Goal: Task Accomplishment & Management: Complete application form

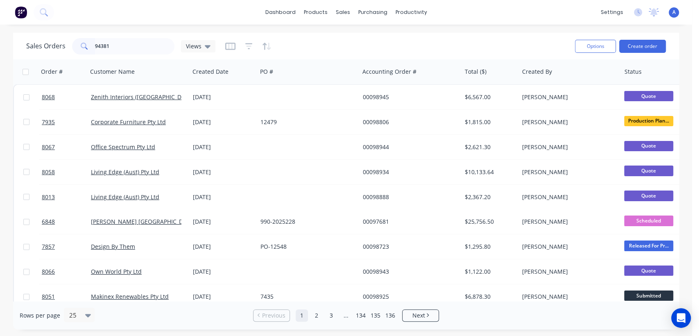
type input "94381"
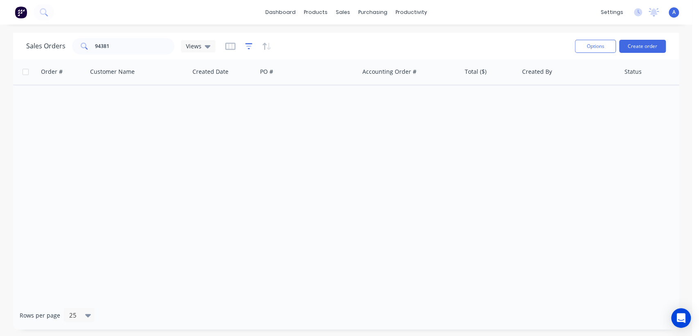
click at [248, 47] on icon "button" at bounding box center [248, 46] width 7 height 8
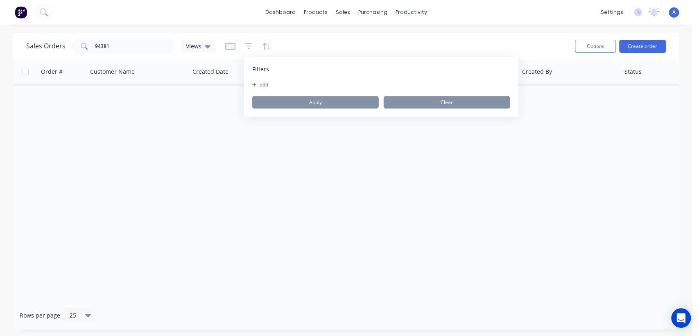
click at [261, 85] on button "add" at bounding box center [262, 84] width 20 height 7
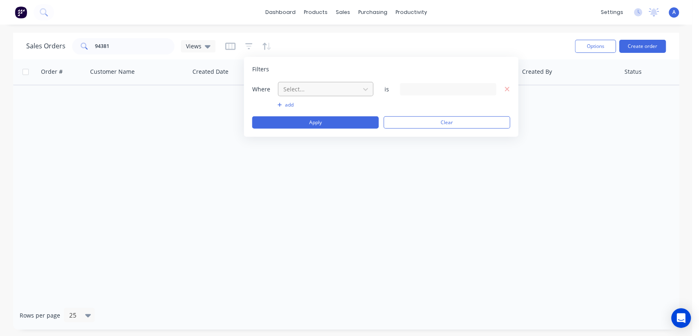
click at [319, 88] on div at bounding box center [318, 89] width 73 height 10
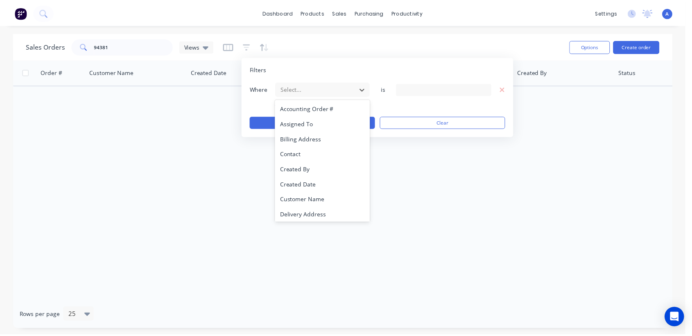
scroll to position [213, 0]
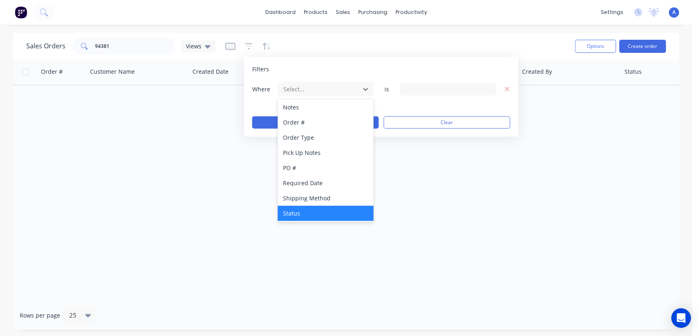
click at [309, 210] on div "Status" at bounding box center [324, 212] width 95 height 15
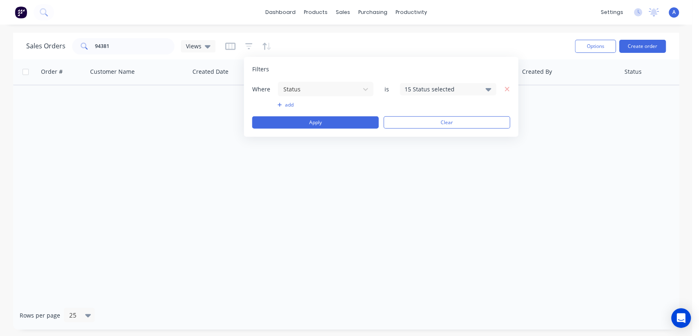
click at [460, 86] on div "15 Status selected" at bounding box center [441, 89] width 74 height 9
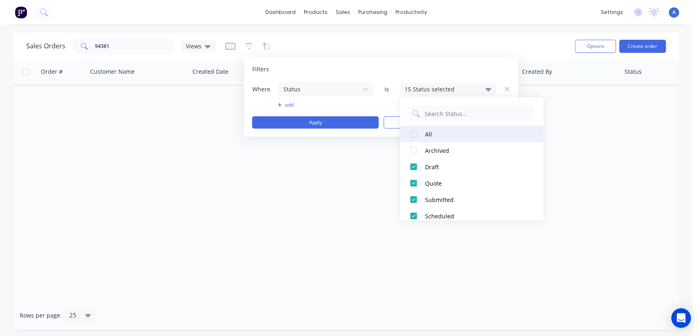
click at [427, 134] on div "All" at bounding box center [474, 134] width 98 height 9
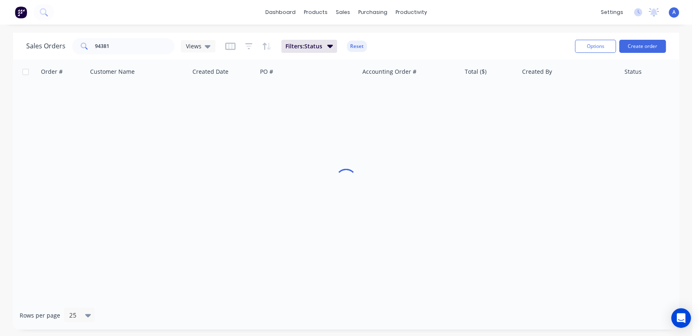
click at [345, 199] on div "Order # Customer Name Created Date PO # Accounting Order # Total ($) Created By…" at bounding box center [345, 179] width 665 height 241
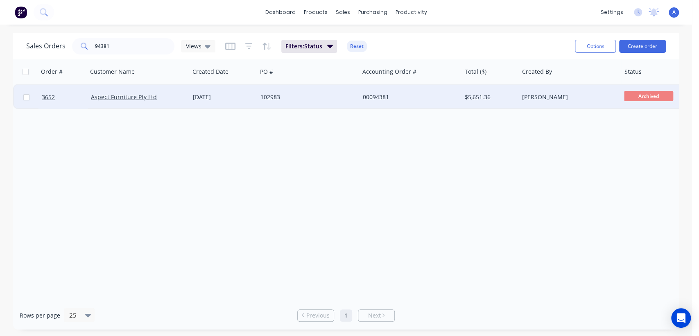
click at [292, 97] on div "102983" at bounding box center [305, 97] width 91 height 8
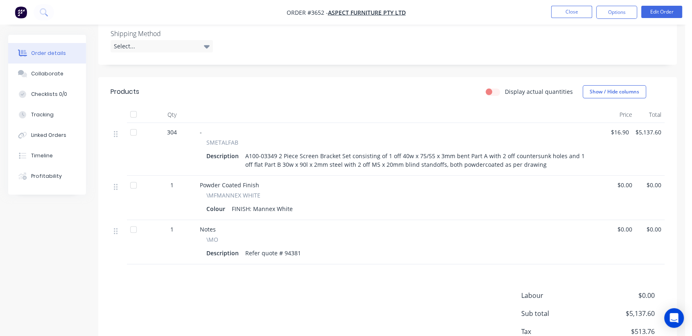
scroll to position [227, 0]
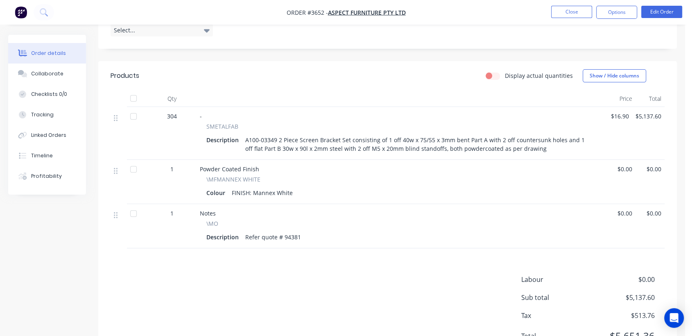
click at [530, 140] on div "A100-03349 2 Piece Screen Bracket Set consisting of 1 off 40w x 75/55 x 3mm ben…" at bounding box center [419, 144] width 354 height 20
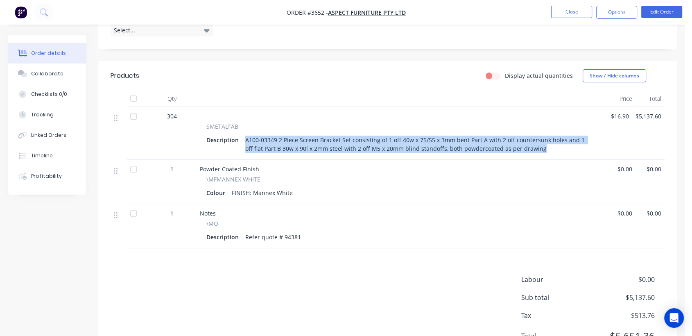
drag, startPoint x: 528, startPoint y: 140, endPoint x: 242, endPoint y: 128, distance: 285.9
click at [242, 134] on div "A100-03349 2 Piece Screen Bracket Set consisting of 1 off 40w x 75/55 x 3mm ben…" at bounding box center [419, 144] width 354 height 20
copy div "A100-03349 2 Piece Screen Bracket Set consisting of 1 off 40w x 75/55 x 3mm ben…"
click at [575, 11] on button "Close" at bounding box center [571, 12] width 41 height 12
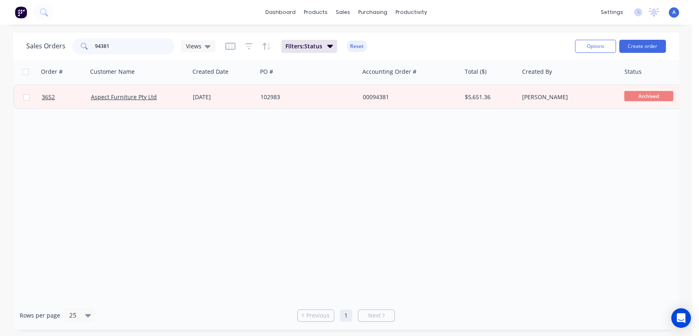
drag, startPoint x: 114, startPoint y: 47, endPoint x: 81, endPoint y: 48, distance: 32.4
click at [84, 48] on div "94381" at bounding box center [123, 46] width 102 height 16
type input "98057"
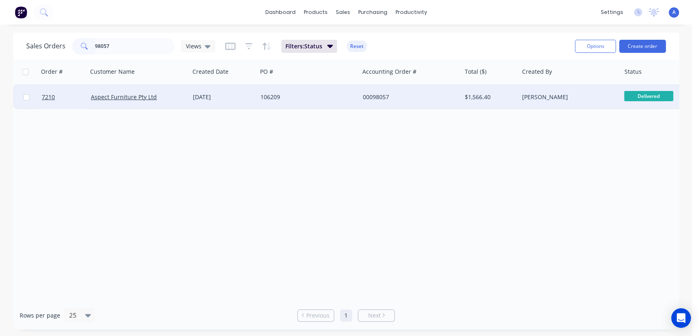
click at [306, 100] on div "106209" at bounding box center [305, 97] width 91 height 8
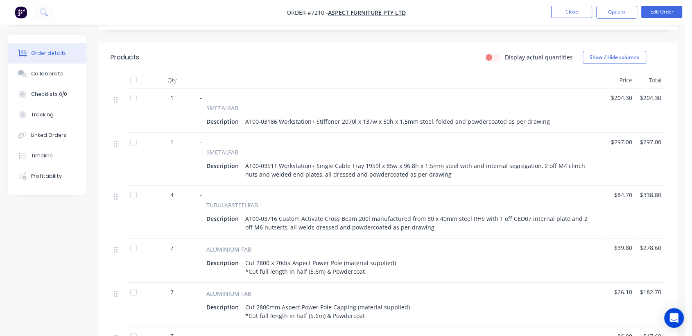
scroll to position [182, 0]
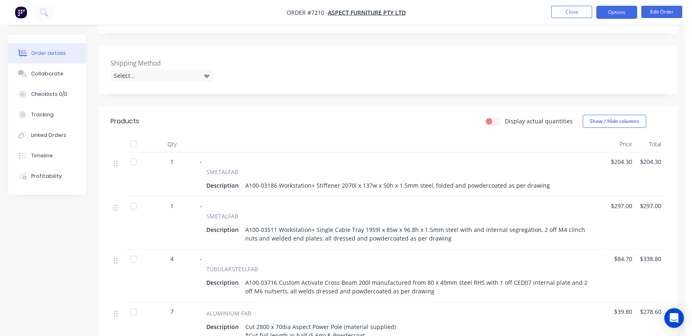
click at [619, 7] on button "Options" at bounding box center [616, 12] width 41 height 13
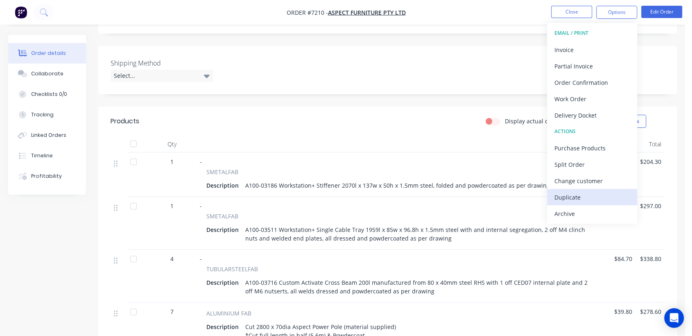
click at [572, 197] on div "Duplicate" at bounding box center [591, 197] width 75 height 12
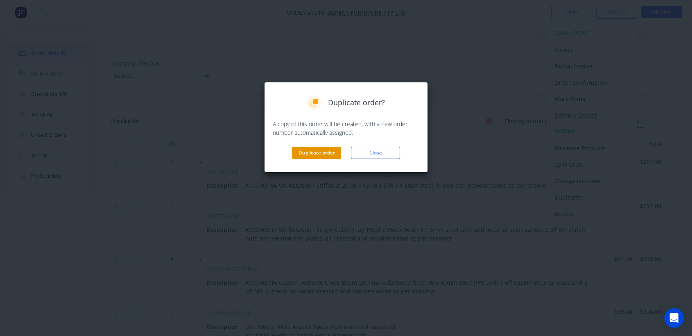
click at [321, 151] on button "Duplicate order" at bounding box center [316, 153] width 49 height 12
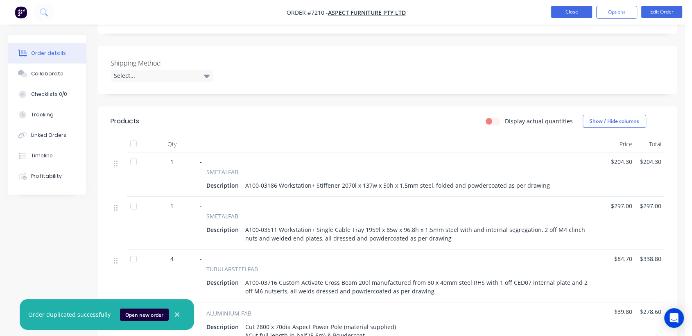
click at [570, 16] on button "Close" at bounding box center [571, 12] width 41 height 12
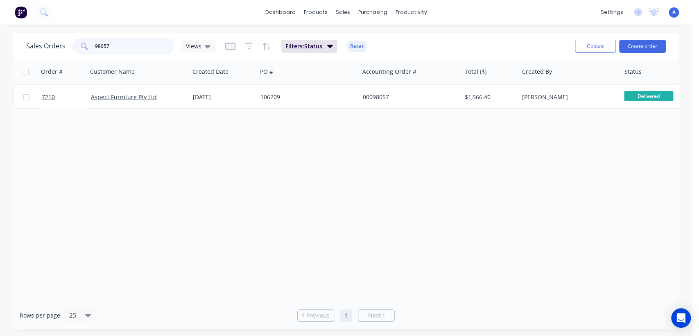
drag, startPoint x: 117, startPoint y: 47, endPoint x: 77, endPoint y: 44, distance: 40.2
click at [77, 44] on div "98057" at bounding box center [123, 46] width 102 height 16
type input "94381"
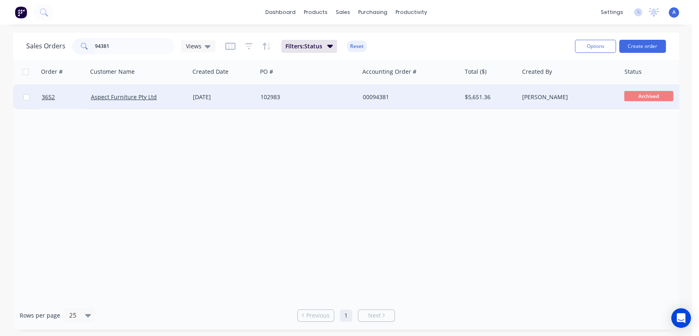
click at [308, 95] on div "102983" at bounding box center [305, 97] width 91 height 8
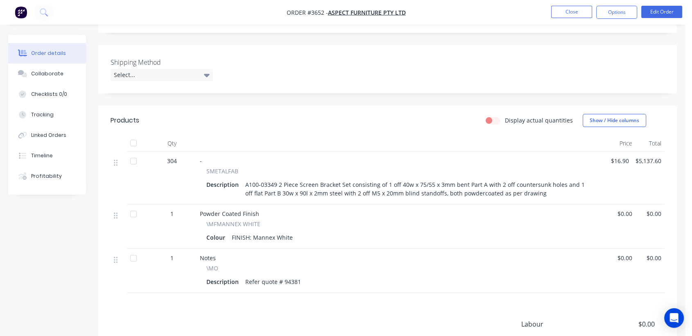
scroll to position [227, 0]
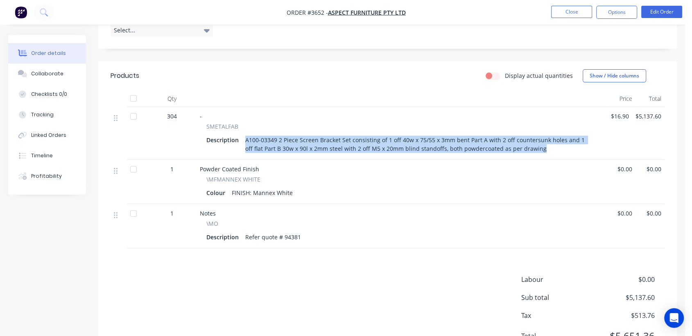
drag, startPoint x: 528, startPoint y: 140, endPoint x: 243, endPoint y: 129, distance: 285.4
click at [243, 134] on div "A100-03349 2 Piece Screen Bracket Set consisting of 1 off 40w x 75/55 x 3mm ben…" at bounding box center [419, 144] width 354 height 20
copy div "A100-03349 2 Piece Screen Bracket Set consisting of 1 off 40w x 75/55 x 3mm ben…"
click at [575, 14] on button "Close" at bounding box center [571, 12] width 41 height 12
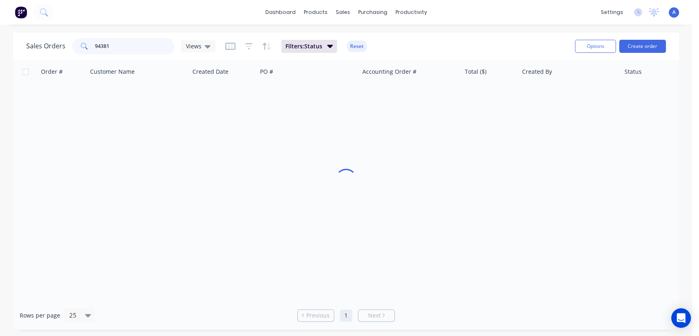
drag, startPoint x: 117, startPoint y: 45, endPoint x: 69, endPoint y: 51, distance: 48.3
click at [84, 40] on div "94381" at bounding box center [123, 46] width 102 height 16
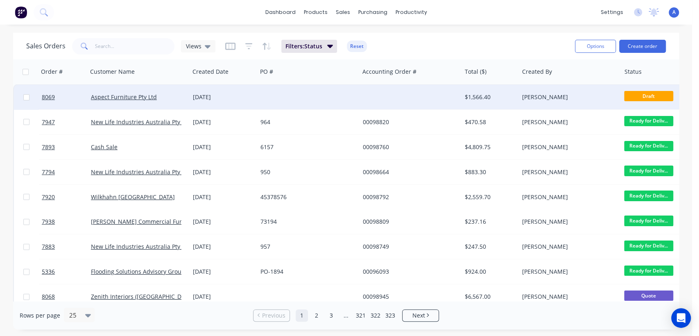
click at [273, 94] on div at bounding box center [308, 97] width 102 height 25
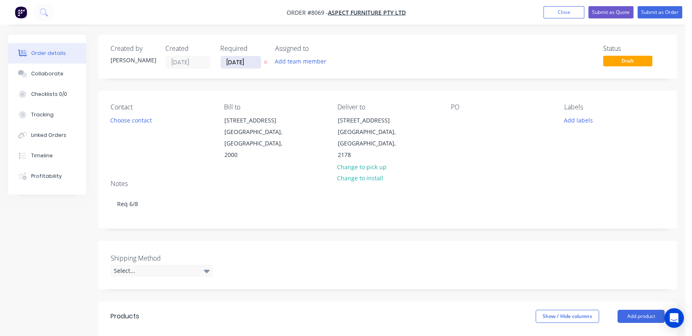
click at [253, 57] on input "[DATE]" at bounding box center [241, 62] width 40 height 12
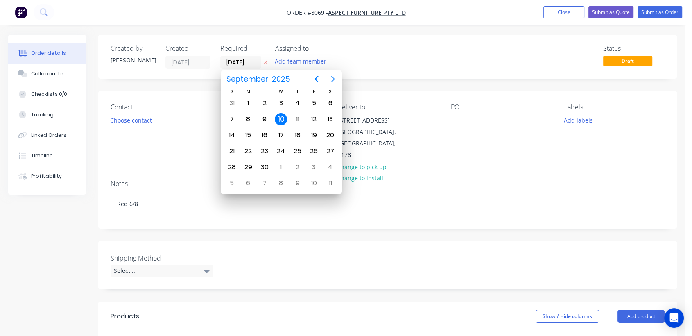
click at [332, 75] on icon "Next page" at bounding box center [333, 79] width 10 height 10
click at [280, 166] on div "31" at bounding box center [281, 167] width 12 height 12
type input "[DATE]"
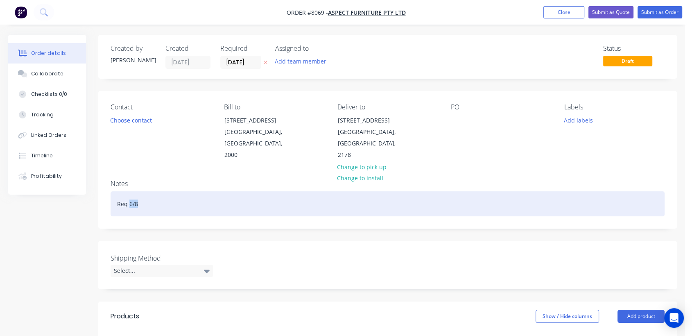
drag, startPoint x: 139, startPoint y: 192, endPoint x: 130, endPoint y: 192, distance: 9.4
click at [130, 192] on div "Req 6/8" at bounding box center [387, 203] width 554 height 25
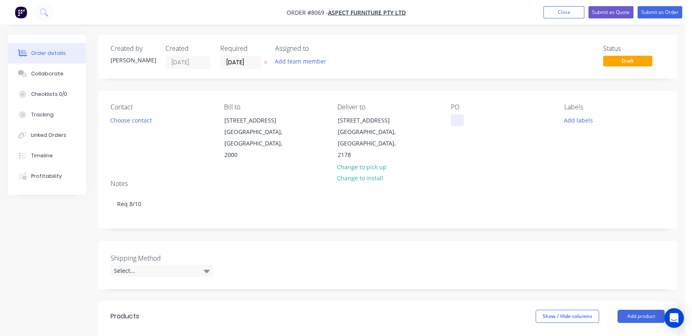
click at [459, 121] on div at bounding box center [457, 120] width 13 height 12
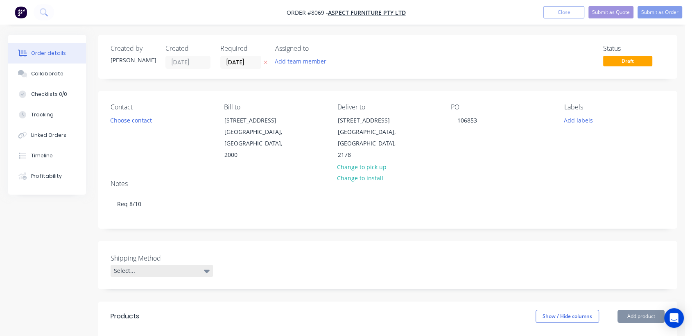
click at [155, 264] on div "Select..." at bounding box center [161, 270] width 102 height 12
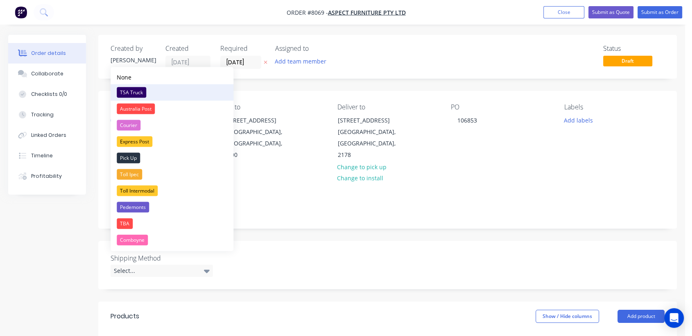
click at [139, 92] on div "TSA Truck" at bounding box center [131, 92] width 29 height 11
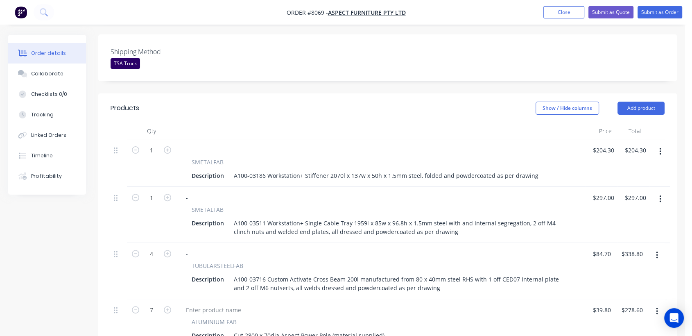
scroll to position [227, 0]
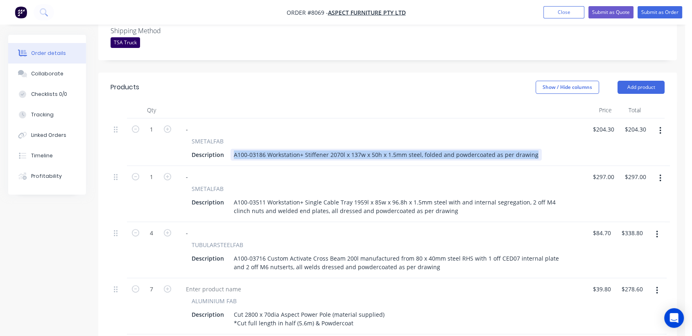
drag, startPoint x: 531, startPoint y: 142, endPoint x: 231, endPoint y: 150, distance: 299.7
click at [231, 150] on div "- SMETALFAB Description A100-03186 Workstation+ Stiffener 2070l x 137w x 50h x …" at bounding box center [380, 141] width 409 height 47
paste div
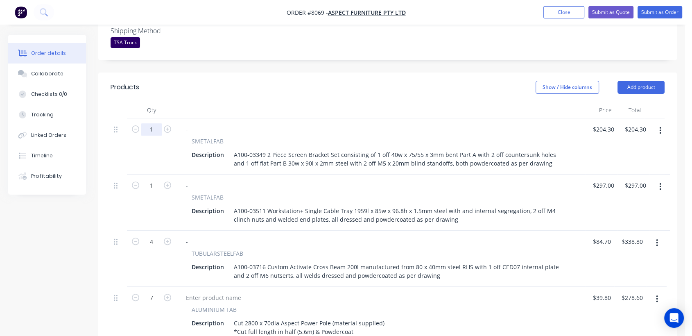
click at [151, 123] on input "1" at bounding box center [151, 129] width 21 height 12
type input "76"
type input "204.3"
type input "$15,526.80"
click at [603, 123] on input "204.3" at bounding box center [604, 129] width 25 height 12
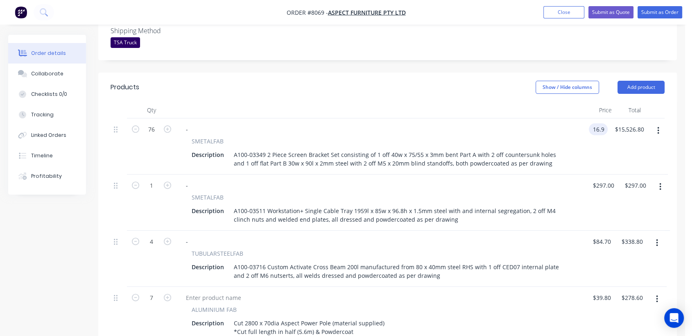
type input "$16.90"
type input "$1,284.40"
click at [658, 179] on button "button" at bounding box center [659, 186] width 19 height 15
click at [610, 251] on div "Delete" at bounding box center [630, 257] width 63 height 12
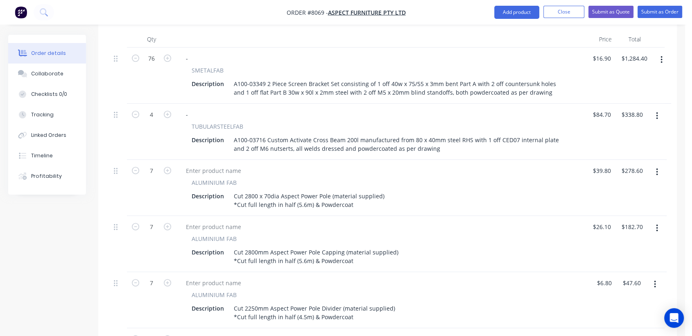
scroll to position [318, 0]
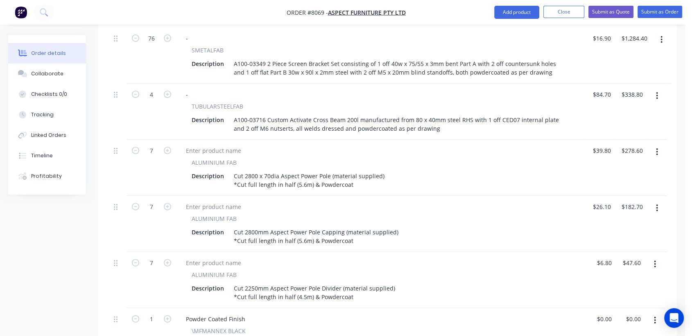
click at [656, 148] on icon "button" at bounding box center [657, 151] width 2 height 7
click at [609, 216] on div "Delete" at bounding box center [627, 222] width 63 height 12
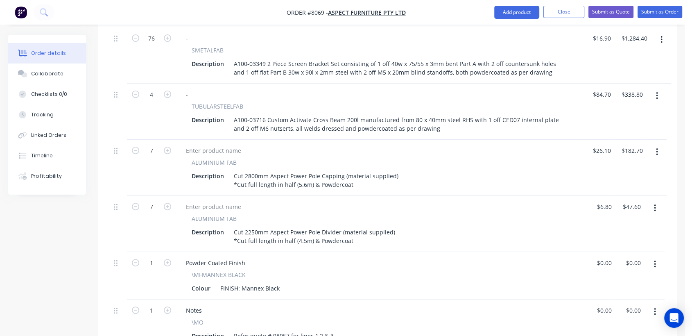
click at [654, 144] on button "button" at bounding box center [656, 151] width 19 height 15
click at [613, 216] on div "Delete" at bounding box center [627, 222] width 63 height 12
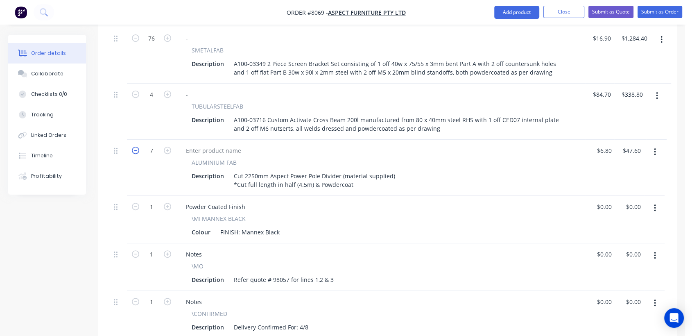
click at [134, 147] on icon "button" at bounding box center [135, 150] width 7 height 7
type input "6"
type input "$40.80"
click at [134, 147] on icon "button" at bounding box center [135, 150] width 7 height 7
type input "5"
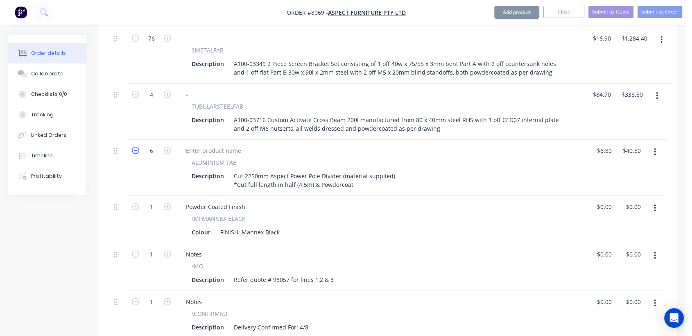
type input "$34.00"
click at [134, 147] on icon "button" at bounding box center [135, 150] width 7 height 7
type input "4"
type input "$27.20"
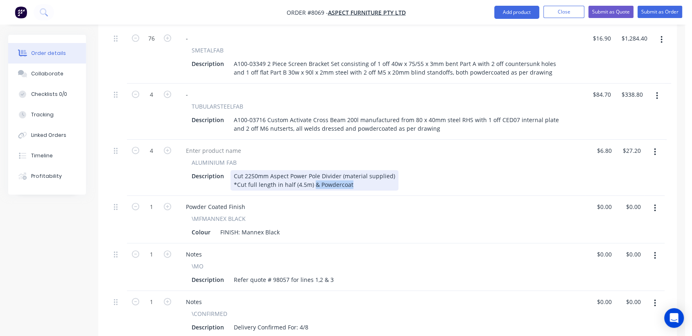
drag, startPoint x: 357, startPoint y: 172, endPoint x: 312, endPoint y: 168, distance: 45.2
click at [312, 170] on div "Cut 2250mm Aspect Power Pole Divider (material supplied) *Cut full length in ha…" at bounding box center [314, 180] width 168 height 20
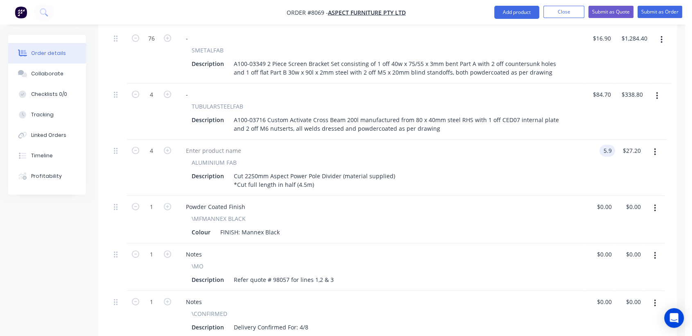
type input "$5.90"
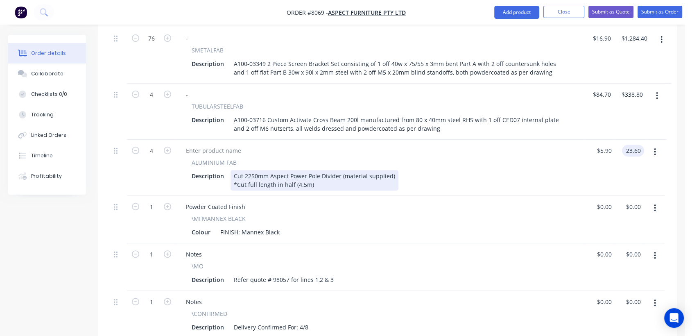
type input "$23.60"
click at [323, 173] on div "Cut 2250mm Aspect Power Pole Divider (material supplied) *Cut full length in ha…" at bounding box center [314, 180] width 168 height 20
click at [318, 172] on div "Cut 2250mm Aspect Power Pole Divider (material supplied) *Cut full length in ha…" at bounding box center [314, 180] width 168 height 20
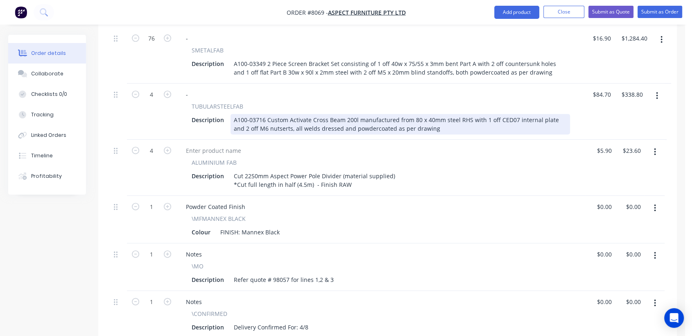
click at [435, 115] on div "A100-03716 Custom Activate Cross Beam 200l manufactured from 80 x 40mm steel RH…" at bounding box center [399, 124] width 339 height 20
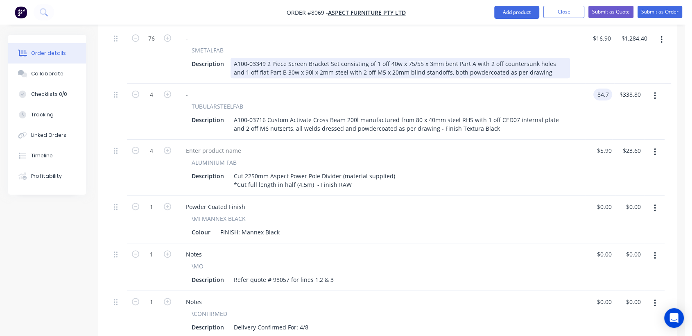
type input "$84.70"
click at [534, 61] on div "A100-03349 2 Piece Screen Bracket Set consisting of 1 off 40w x 75/55 x 3mm ben…" at bounding box center [399, 68] width 339 height 20
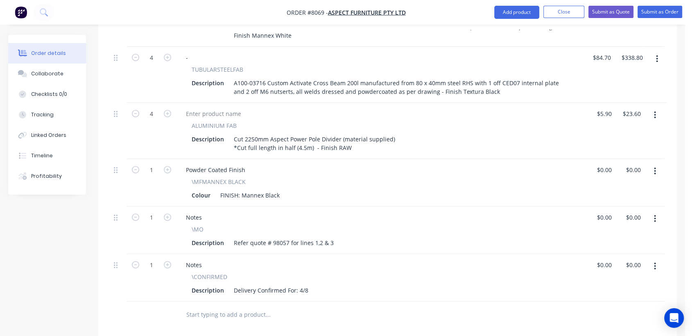
scroll to position [409, 0]
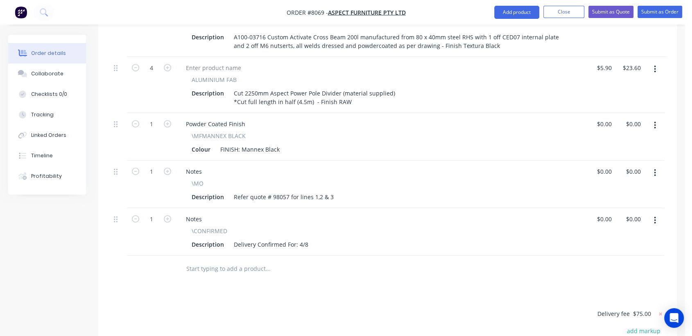
type input "$16.90"
click at [652, 118] on button "button" at bounding box center [654, 125] width 19 height 15
click at [604, 141] on div "Edit" at bounding box center [625, 147] width 63 height 12
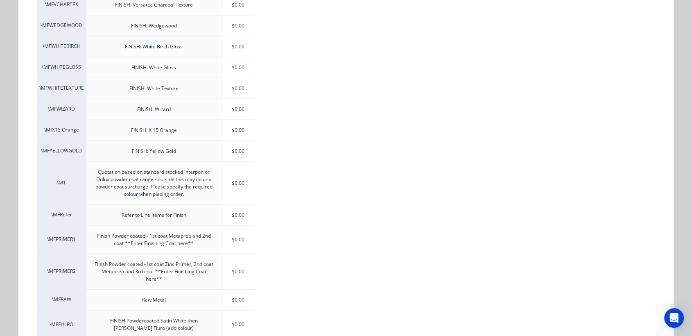
scroll to position [1803, 0]
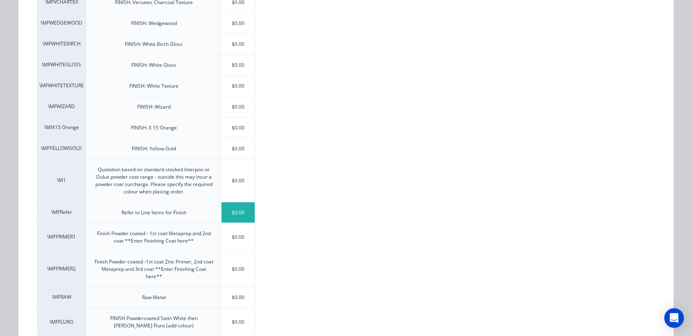
click at [231, 210] on div "$0.00" at bounding box center [237, 212] width 33 height 20
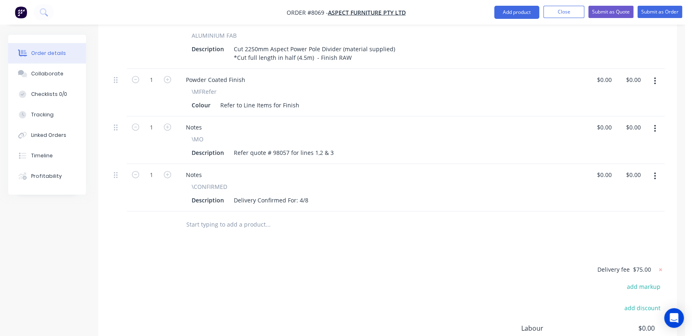
scroll to position [455, 0]
click at [272, 145] on div "Refer quote # 98057 for lines 1,2 & 3" at bounding box center [283, 151] width 106 height 12
click at [361, 145] on div "Refer quote # 94381 - line 1, & 98057 for lines 1,2 & 3" at bounding box center [306, 151] width 152 height 12
click at [370, 145] on div "Refer quote # 94381 - line 1, & 98057 for lines 2 & 3" at bounding box center [303, 151] width 147 height 12
type input "$0.00"
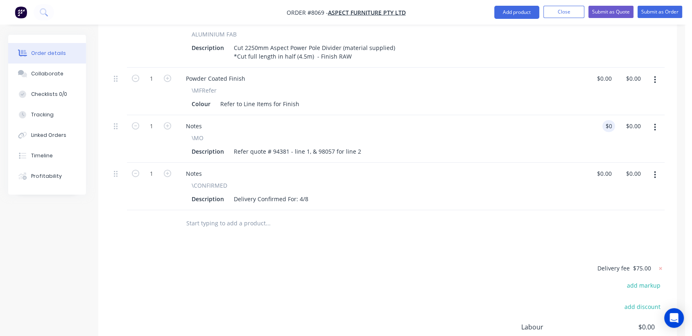
click at [655, 170] on icon "button" at bounding box center [655, 174] width 2 height 9
click at [609, 239] on div "Delete" at bounding box center [625, 245] width 63 height 12
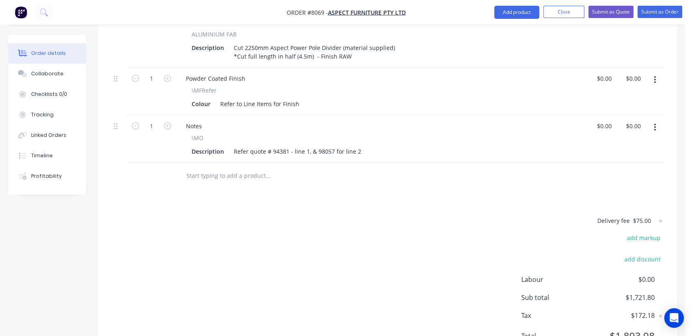
click at [237, 167] on input "text" at bounding box center [268, 175] width 164 height 16
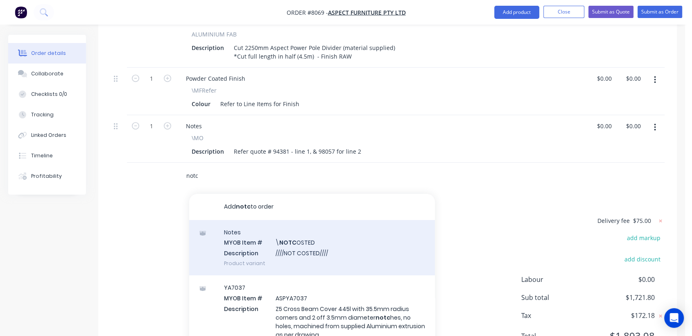
type input "notc"
click at [300, 243] on div "Notes MYOB Item # \ NOTC OSTED Description ////NOT COSTED//// Product variant" at bounding box center [312, 247] width 246 height 55
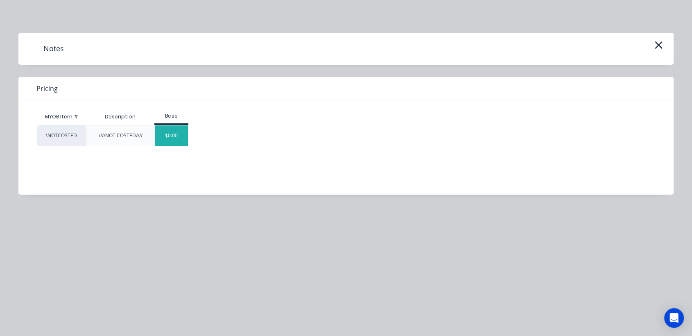
click at [177, 136] on div "$0.00" at bounding box center [171, 135] width 33 height 20
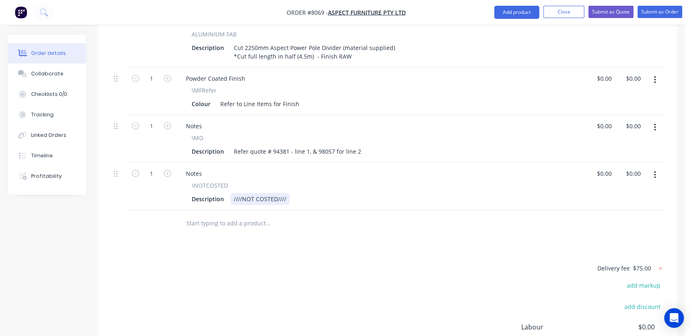
click at [288, 193] on div "////NOT COSTED////" at bounding box center [259, 199] width 59 height 12
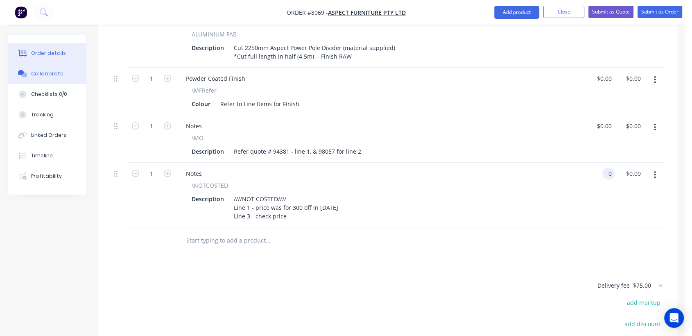
type input "$0.00"
click at [36, 75] on div "Collaborate" at bounding box center [47, 73] width 32 height 7
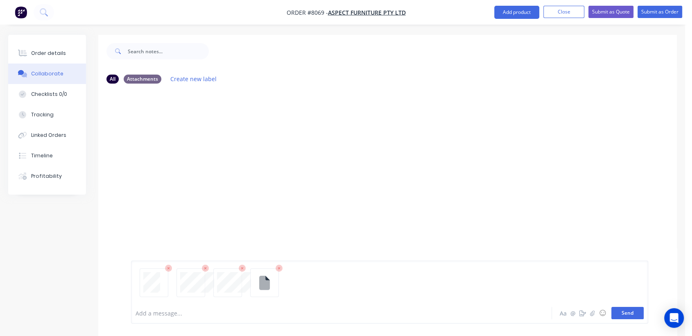
click at [617, 311] on button "Send" at bounding box center [627, 313] width 32 height 12
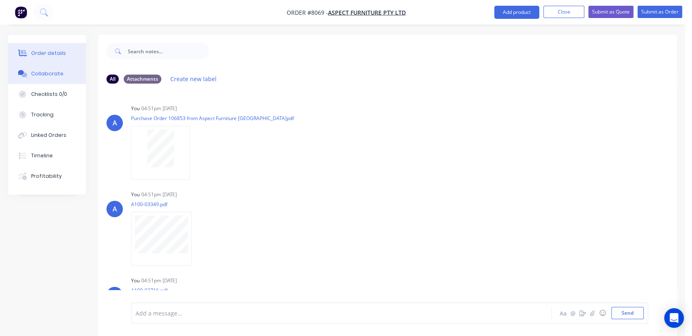
click at [43, 50] on div "Order details" at bounding box center [48, 53] width 35 height 7
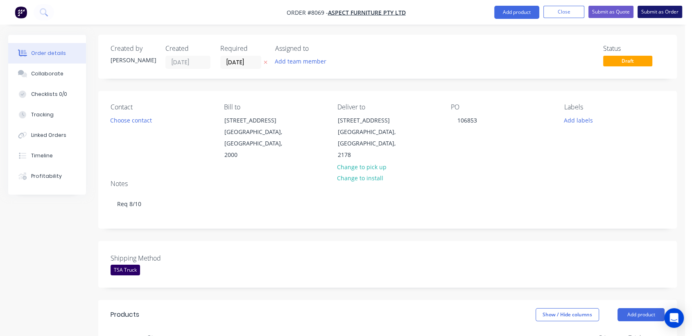
click at [663, 7] on button "Submit as Order" at bounding box center [659, 12] width 45 height 12
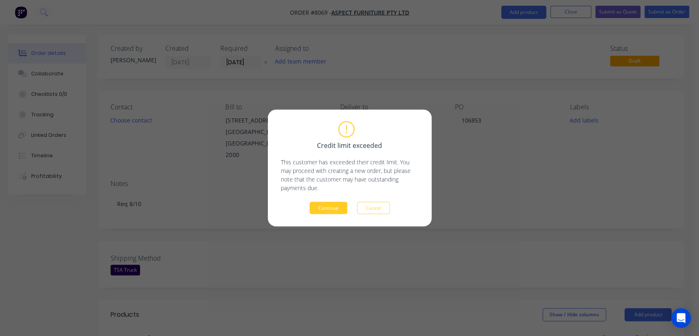
click at [328, 207] on button "Continue" at bounding box center [328, 208] width 38 height 12
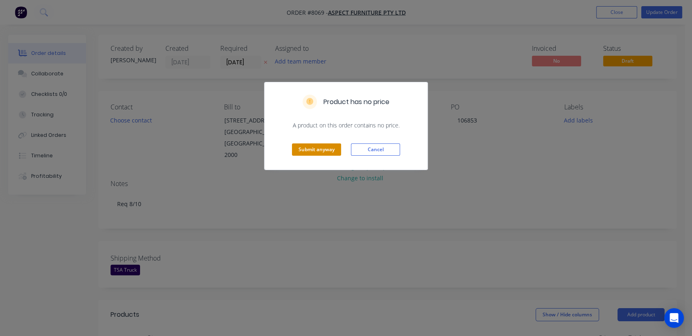
click at [320, 146] on button "Submit anyway" at bounding box center [316, 149] width 49 height 12
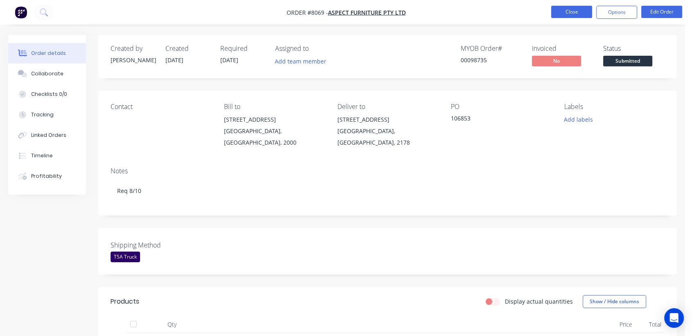
click at [568, 11] on button "Close" at bounding box center [571, 12] width 41 height 12
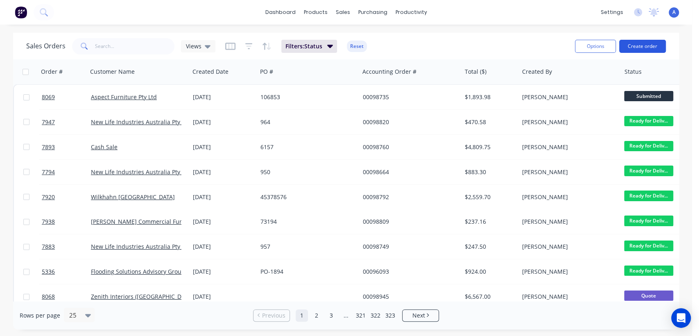
click at [642, 42] on button "Create order" at bounding box center [642, 46] width 47 height 13
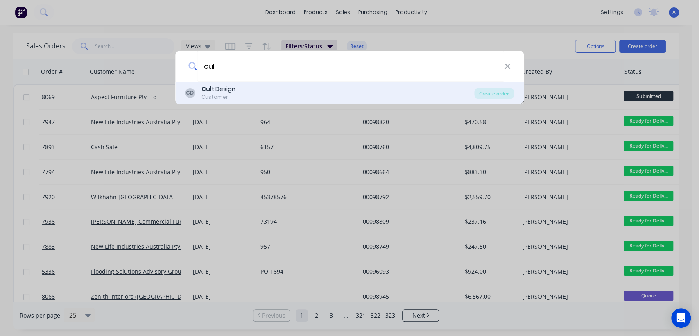
type input "cul"
click at [498, 86] on div "CD Cul t Design Customer Create order" at bounding box center [349, 92] width 349 height 23
click at [505, 92] on div "Create order" at bounding box center [494, 93] width 40 height 11
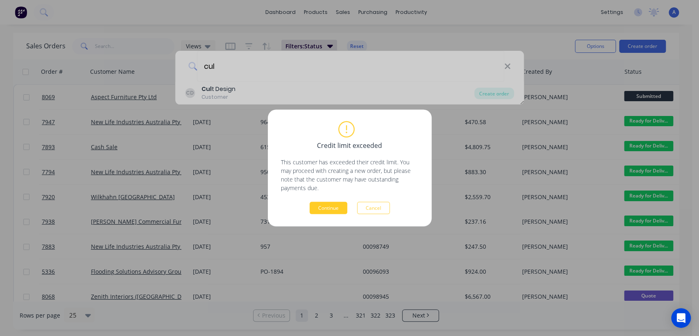
click at [324, 207] on button "Continue" at bounding box center [328, 208] width 38 height 12
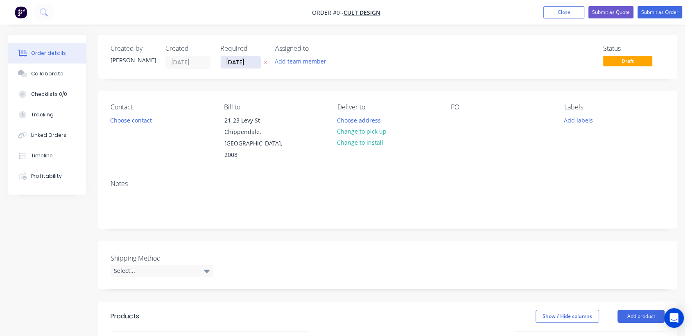
click at [250, 63] on input "[DATE]" at bounding box center [241, 62] width 40 height 12
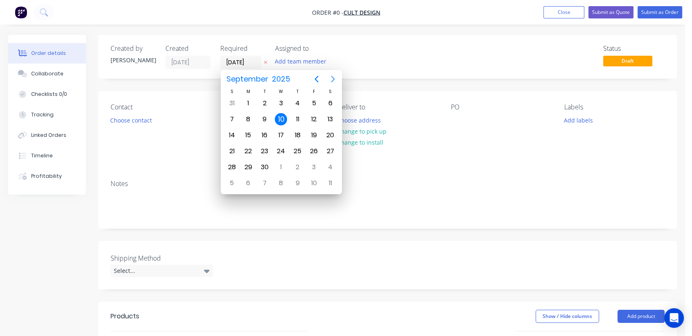
click at [332, 78] on icon "Next page" at bounding box center [333, 79] width 10 height 10
click at [281, 161] on div "31" at bounding box center [281, 167] width 12 height 12
type input "[DATE]"
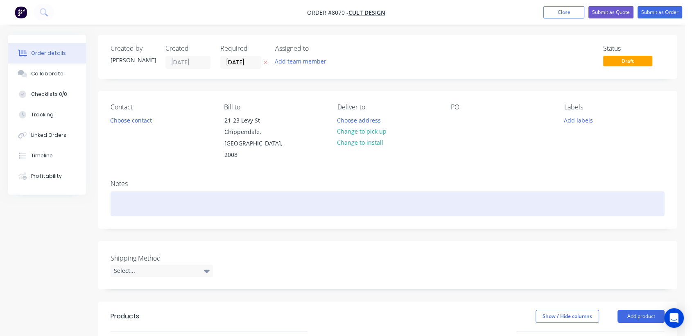
click at [141, 194] on div at bounding box center [387, 203] width 554 height 25
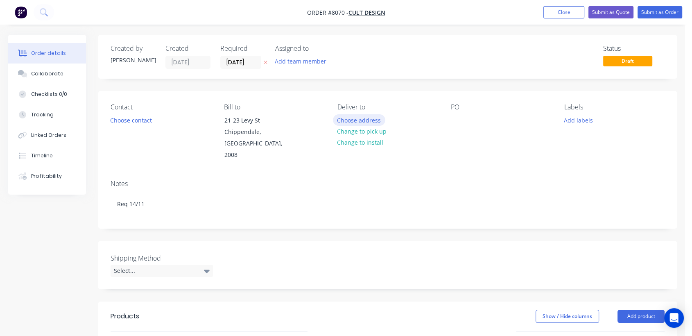
click at [363, 120] on button "Choose address" at bounding box center [359, 119] width 52 height 11
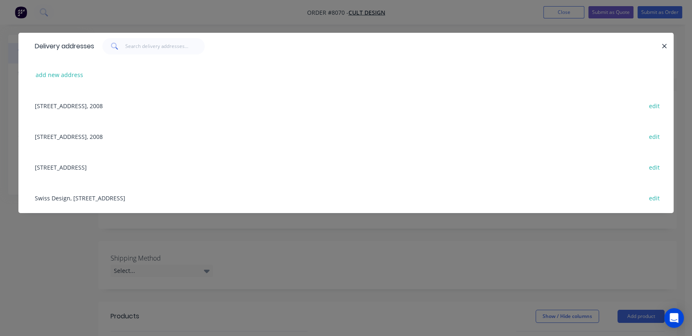
click at [121, 168] on div "[STREET_ADDRESS] edit" at bounding box center [346, 166] width 630 height 31
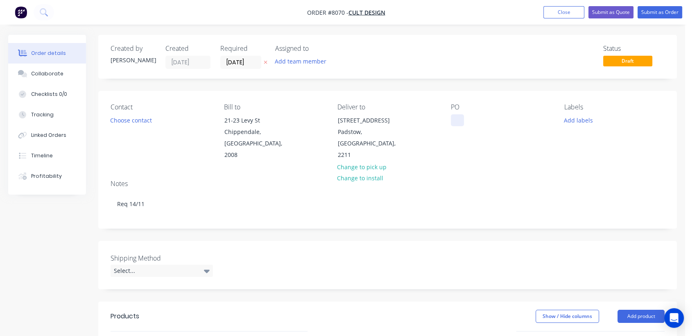
click at [455, 119] on div at bounding box center [457, 120] width 13 height 12
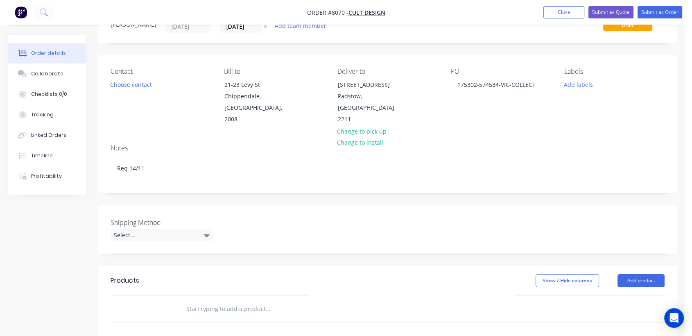
scroll to position [91, 0]
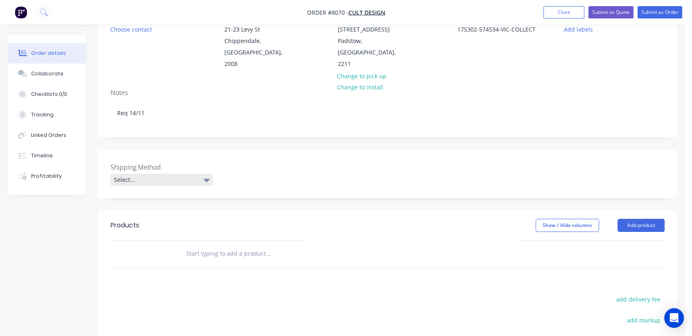
click at [185, 174] on div "Select..." at bounding box center [161, 180] width 102 height 12
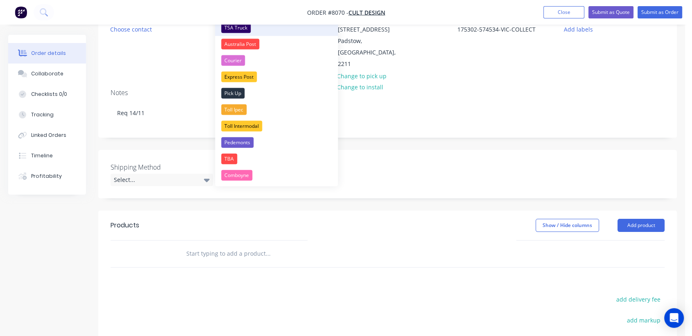
click at [242, 30] on div "TSA Truck" at bounding box center [235, 28] width 29 height 11
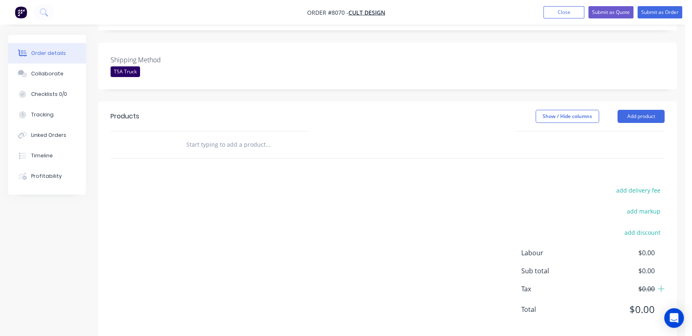
scroll to position [200, 0]
click at [230, 135] on input "text" at bounding box center [268, 143] width 164 height 16
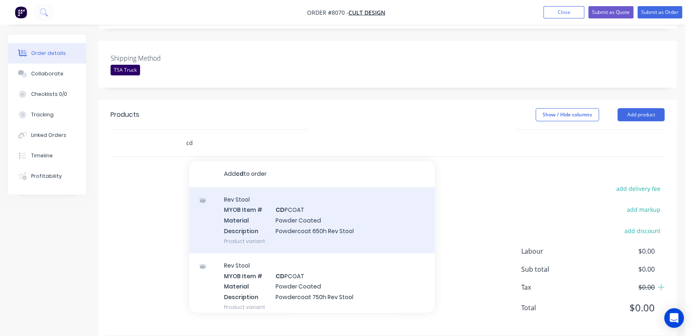
type input "cd"
click at [309, 210] on div "Rev Stool MYOB Item # CD PCOAT Material Powder Coated Description Powdercoat 65…" at bounding box center [312, 220] width 246 height 66
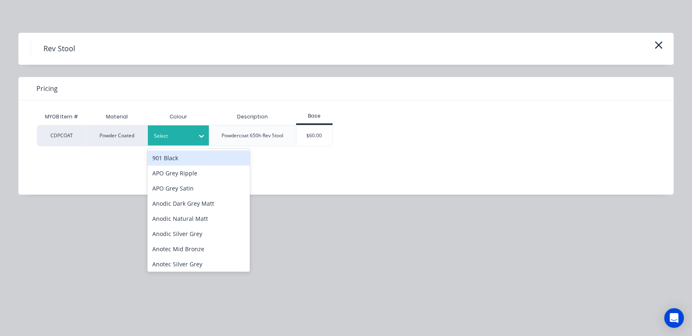
click at [186, 134] on div at bounding box center [172, 135] width 37 height 9
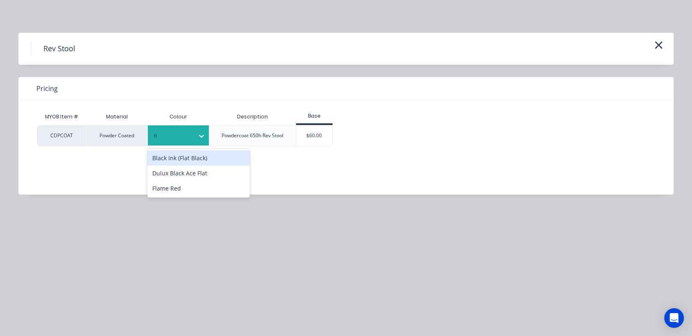
type input "f"
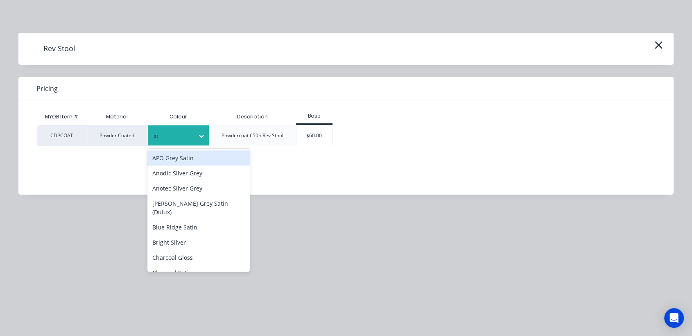
type input "see"
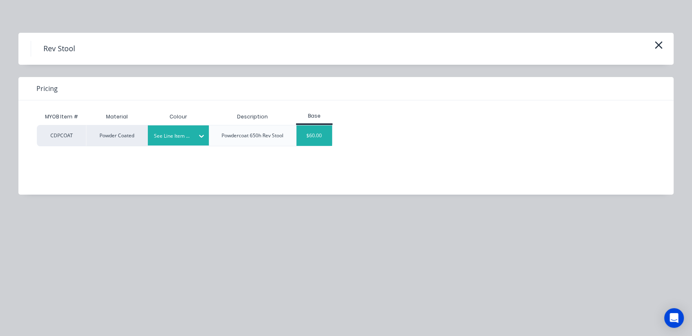
click at [312, 135] on div "$60.00" at bounding box center [314, 135] width 36 height 20
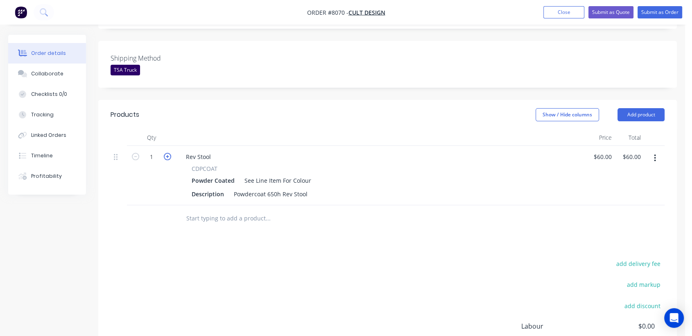
click at [167, 153] on icon "button" at bounding box center [167, 156] width 7 height 7
type input "2"
type input "$120.00"
click at [167, 153] on icon "button" at bounding box center [167, 156] width 7 height 7
type input "3"
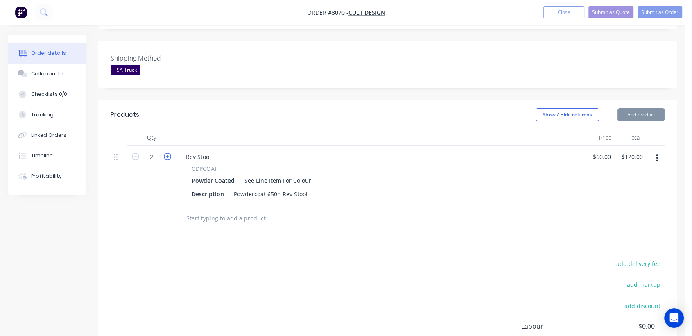
type input "$180.00"
click at [235, 210] on input "text" at bounding box center [268, 218] width 164 height 16
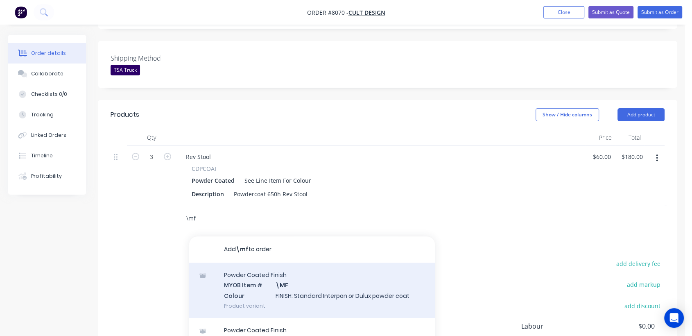
type input "\mf"
click at [296, 288] on div "Powder Coated Finish MYOB Item # \MF Colour FINISH: Standard Interpon or Dulux …" at bounding box center [312, 289] width 246 height 55
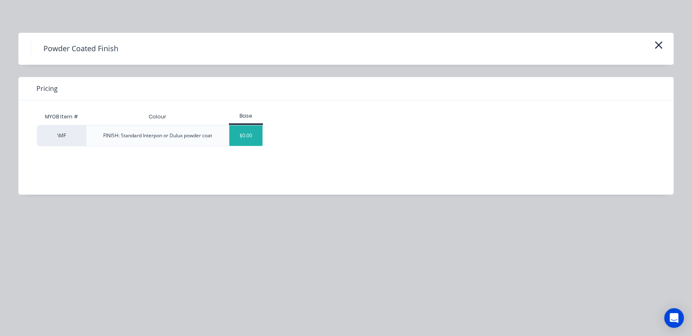
click at [243, 135] on div "$0.00" at bounding box center [245, 135] width 33 height 20
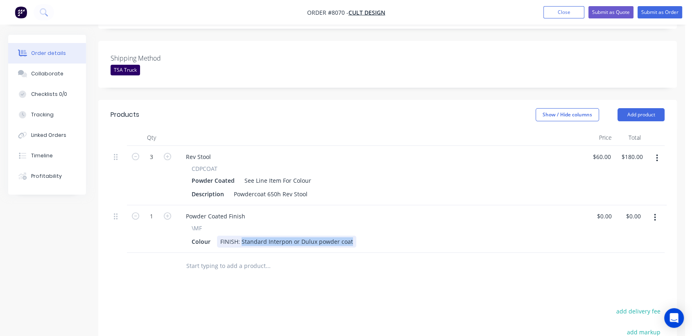
drag, startPoint x: 249, startPoint y: 227, endPoint x: 451, endPoint y: 228, distance: 202.6
click at [451, 235] on div "Colour FINISH: Standard Interpon or Dulux powder coat" at bounding box center [378, 241] width 381 height 12
type input "$0.00"
click at [230, 257] on input "text" at bounding box center [268, 265] width 164 height 16
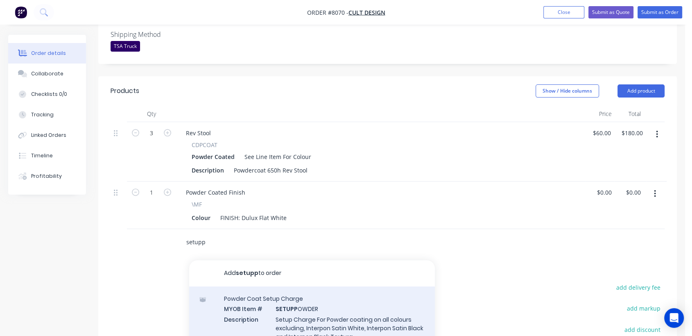
scroll to position [291, 0]
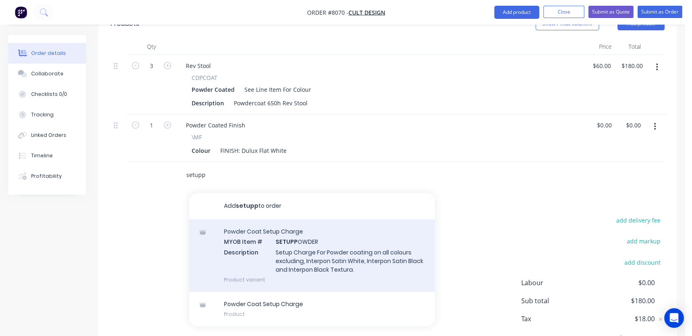
type input "setupp"
click at [310, 231] on div "Powder Coat Setup Charge MYOB Item # SETUPP OWDER Description Setup Charge For …" at bounding box center [312, 255] width 246 height 72
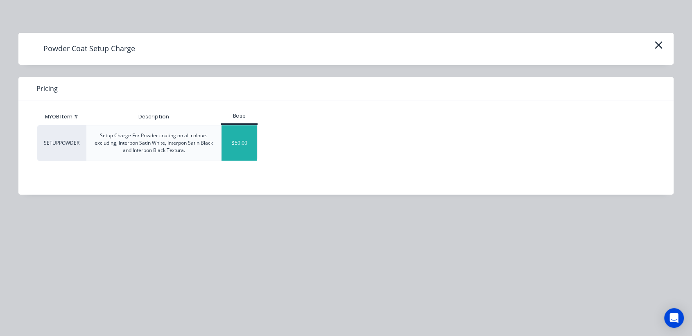
click at [249, 150] on div "$50.00" at bounding box center [239, 142] width 36 height 35
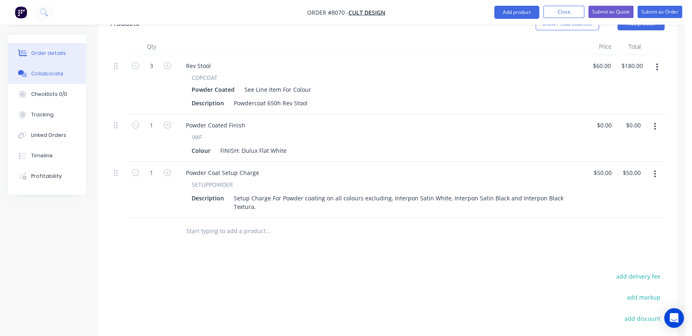
click at [51, 66] on button "Collaborate" at bounding box center [47, 73] width 78 height 20
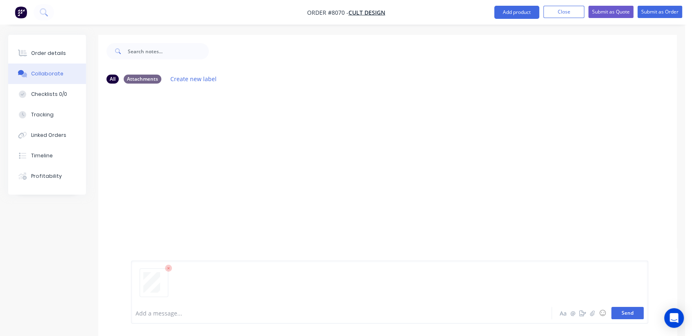
click at [627, 316] on button "Send" at bounding box center [627, 313] width 32 height 12
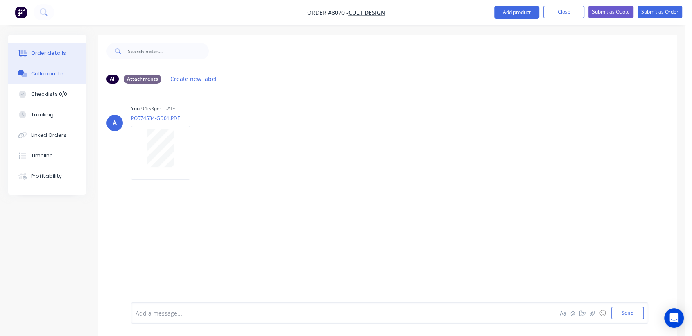
click at [60, 50] on div "Order details" at bounding box center [48, 53] width 35 height 7
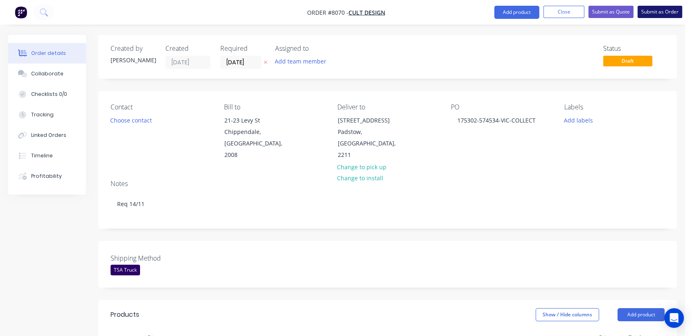
click at [665, 7] on button "Submit as Order" at bounding box center [659, 12] width 45 height 12
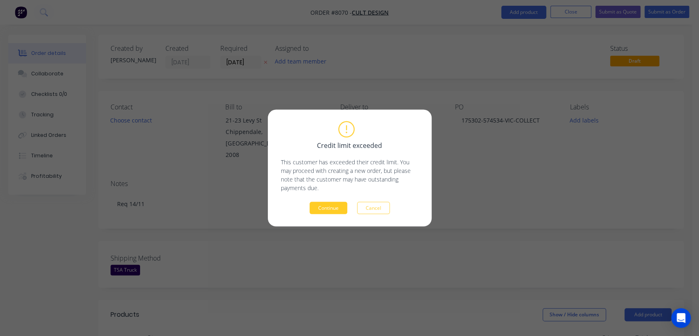
click at [331, 205] on button "Continue" at bounding box center [328, 208] width 38 height 12
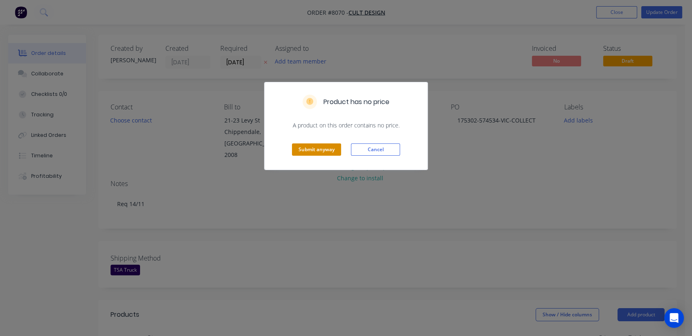
click at [317, 149] on button "Submit anyway" at bounding box center [316, 149] width 49 height 12
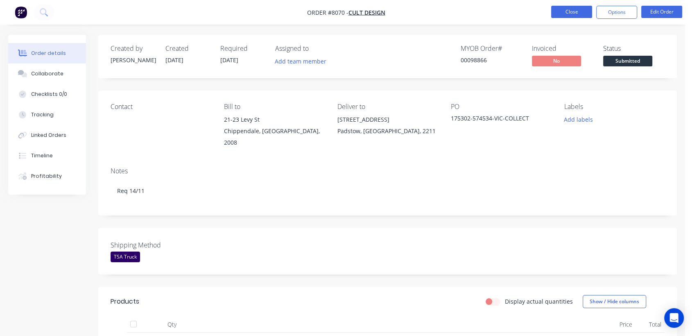
click at [576, 12] on button "Close" at bounding box center [571, 12] width 41 height 12
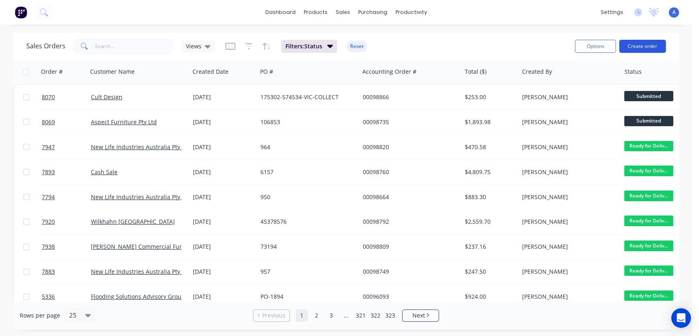
click at [657, 45] on button "Create order" at bounding box center [642, 46] width 47 height 13
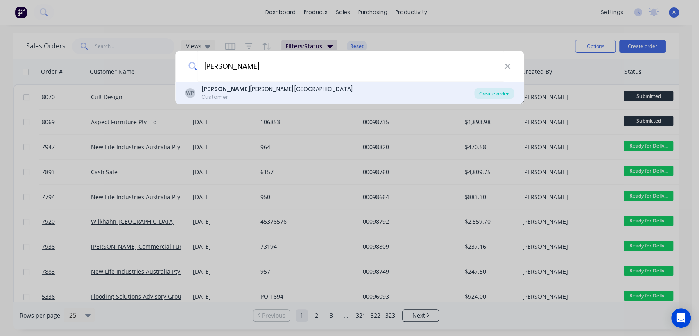
type input "[PERSON_NAME]"
click at [499, 95] on div "Create order" at bounding box center [494, 93] width 40 height 11
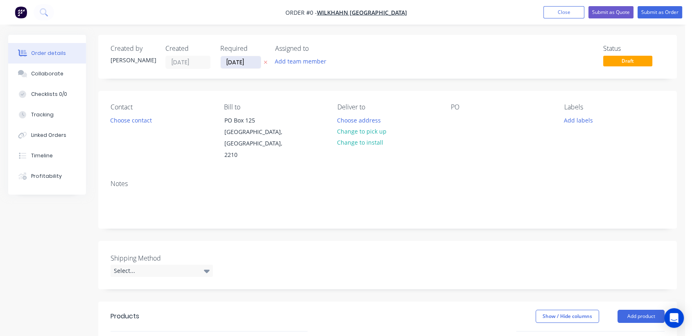
click at [253, 59] on input "[DATE]" at bounding box center [241, 62] width 40 height 12
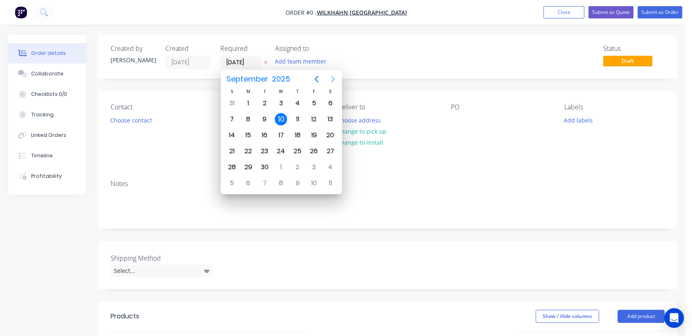
click at [331, 76] on icon "Next page" at bounding box center [333, 79] width 10 height 10
click at [282, 162] on div "31" at bounding box center [281, 167] width 12 height 12
type input "[DATE]"
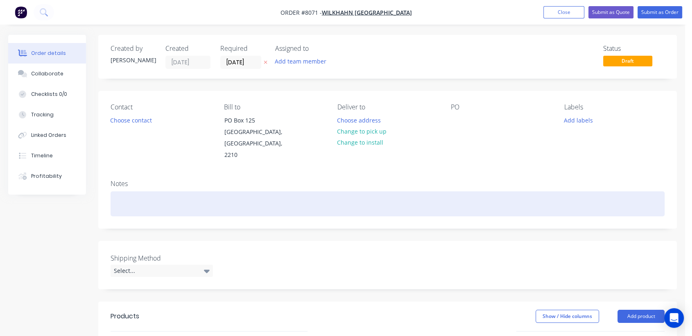
click at [127, 191] on div at bounding box center [387, 203] width 554 height 25
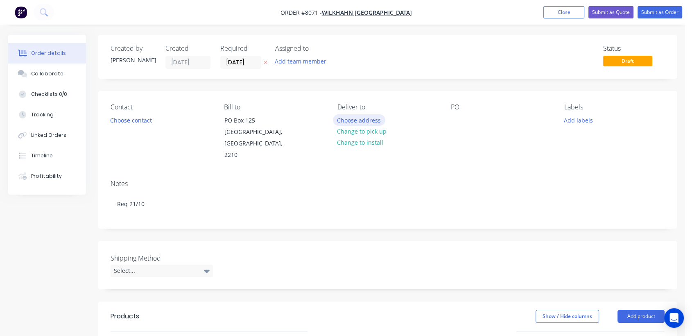
click at [365, 117] on button "Choose address" at bounding box center [359, 119] width 52 height 11
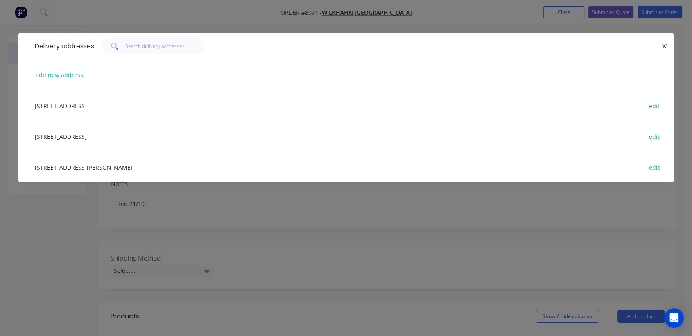
click at [85, 133] on div "[STREET_ADDRESS] edit" at bounding box center [346, 136] width 630 height 31
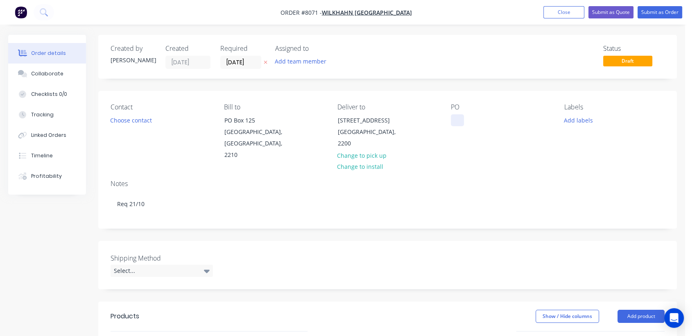
click at [452, 120] on div at bounding box center [457, 120] width 13 height 12
click at [206, 266] on icon at bounding box center [207, 270] width 6 height 9
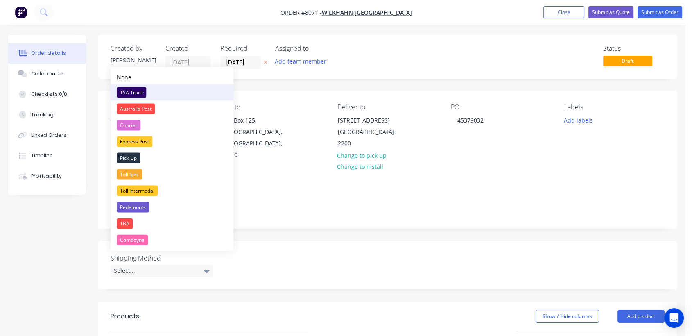
click at [141, 89] on div "TSA Truck" at bounding box center [131, 92] width 29 height 11
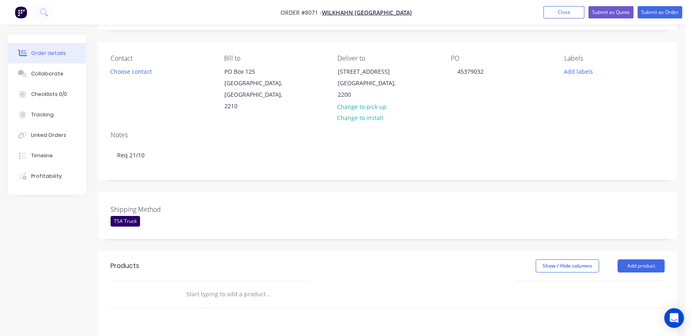
scroll to position [182, 0]
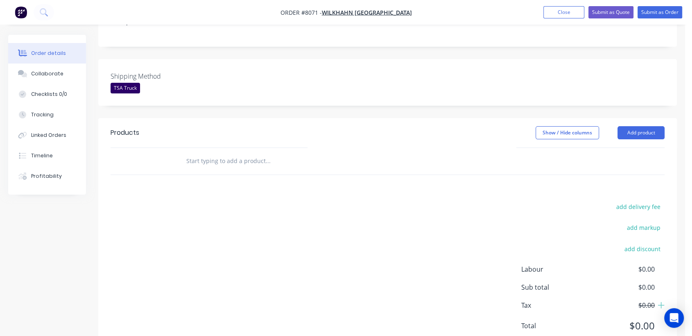
click at [229, 153] on input "text" at bounding box center [268, 161] width 164 height 16
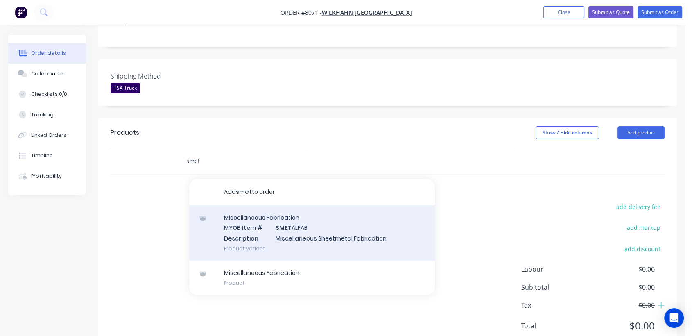
type input "smet"
click at [298, 218] on div "Miscellaneous Fabrication MYOB Item # SMET ALFAB Description Miscellaneous Shee…" at bounding box center [312, 232] width 246 height 55
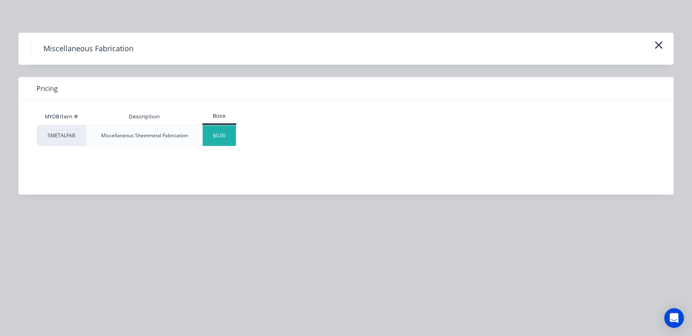
click at [227, 129] on div "$0.00" at bounding box center [219, 135] width 33 height 20
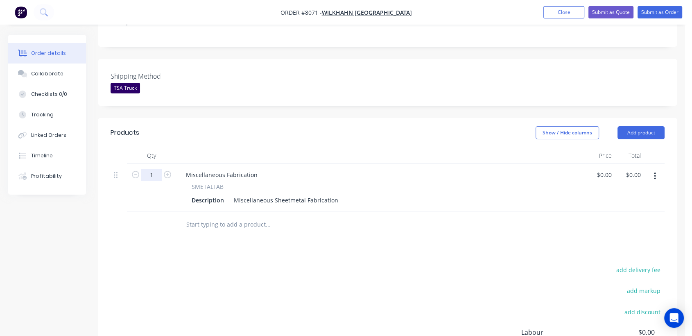
click at [160, 169] on input "1" at bounding box center [151, 175] width 21 height 12
type input "15"
drag, startPoint x: 258, startPoint y: 161, endPoint x: 145, endPoint y: 165, distance: 113.0
click at [145, 165] on div "15 Miscellaneous Fabrication SMETALFAB Description Miscellaneous Sheetmetal Fab…" at bounding box center [387, 187] width 554 height 47
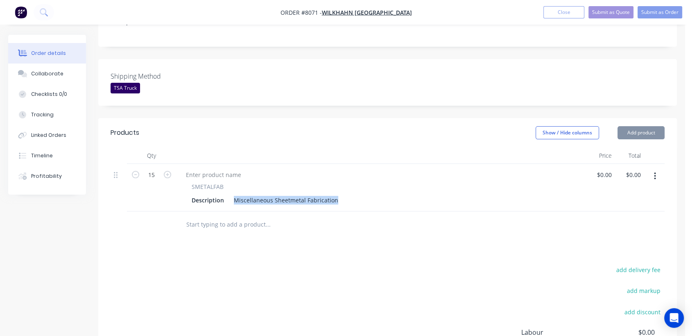
drag, startPoint x: 233, startPoint y: 186, endPoint x: 357, endPoint y: 195, distance: 123.9
click at [357, 194] on div "SMETALFAB Description Miscellaneous Sheetmetal Fabrication" at bounding box center [380, 187] width 409 height 47
click at [292, 211] on div at bounding box center [323, 224] width 295 height 27
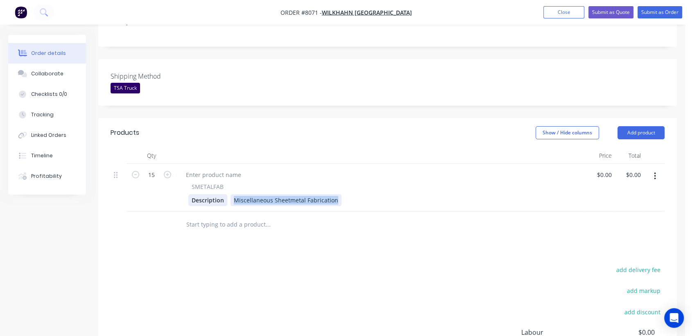
drag, startPoint x: 335, startPoint y: 188, endPoint x: 225, endPoint y: 187, distance: 110.1
click at [225, 194] on div "Description Miscellaneous Sheetmetal Fabrication" at bounding box center [378, 200] width 381 height 12
paste div
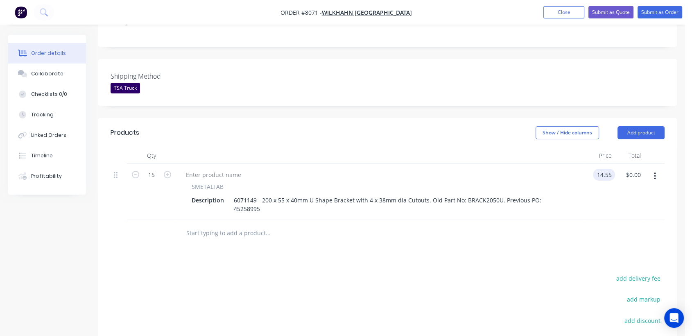
type input "$14.55"
type input "$218.25"
click at [240, 225] on input "text" at bounding box center [268, 233] width 164 height 16
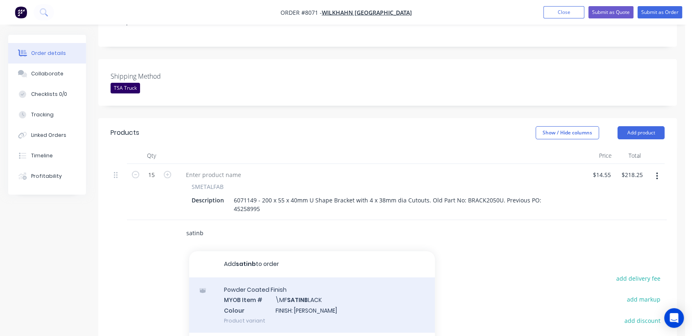
type input "satinb"
click at [273, 279] on div "Powder Coated Finish MYOB Item # \MF SATINB LACK Colour FINISH: Satin Black Pro…" at bounding box center [312, 304] width 246 height 55
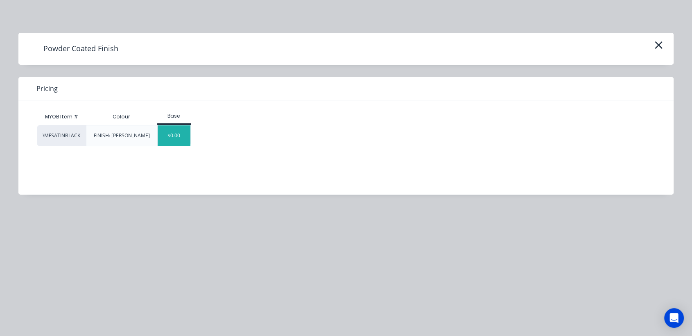
click at [165, 135] on div "$0.00" at bounding box center [174, 135] width 33 height 20
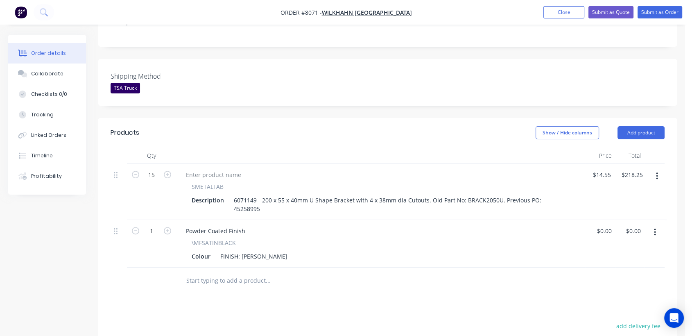
click at [230, 272] on input "text" at bounding box center [268, 280] width 164 height 16
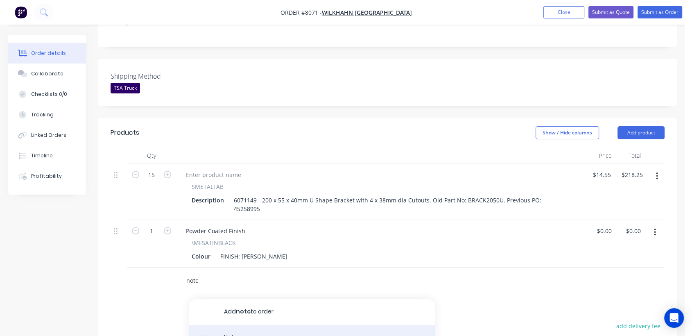
type input "notc"
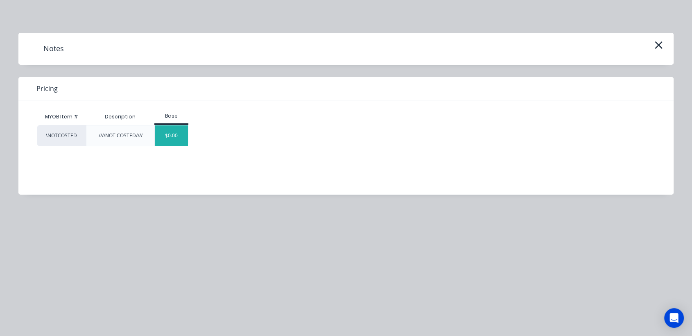
click at [177, 140] on div "$0.00" at bounding box center [171, 135] width 33 height 20
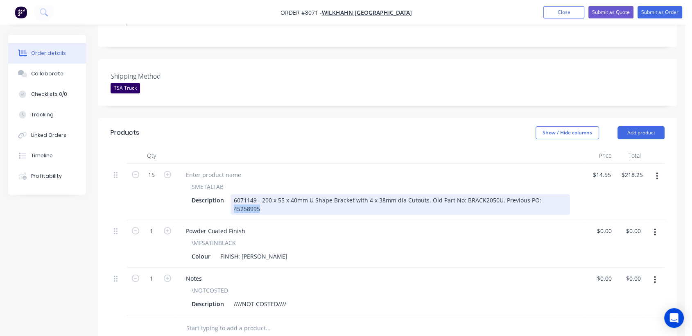
drag, startPoint x: 561, startPoint y: 187, endPoint x: 536, endPoint y: 191, distance: 24.8
click at [536, 194] on div "6071149 - 200 x 55 x 40mm U Shape Bracket with 4 x 38mm dia Cutouts. Old Part N…" at bounding box center [399, 204] width 339 height 20
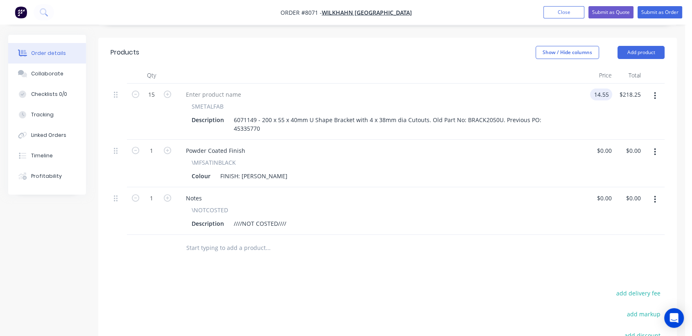
scroll to position [273, 0]
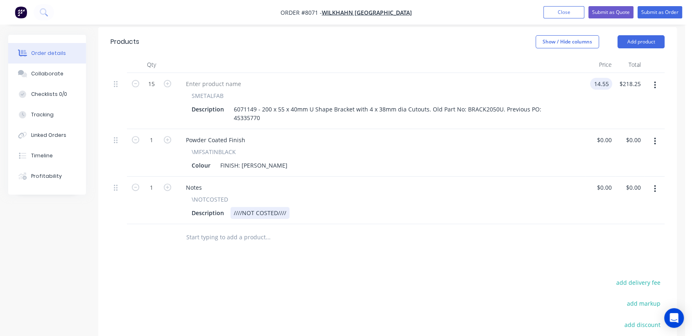
type input "$14.55"
click at [288, 207] on div "Description ////NOT COSTED////" at bounding box center [378, 213] width 381 height 12
click at [285, 207] on div "////NOT COSTED////" at bounding box center [259, 213] width 59 height 12
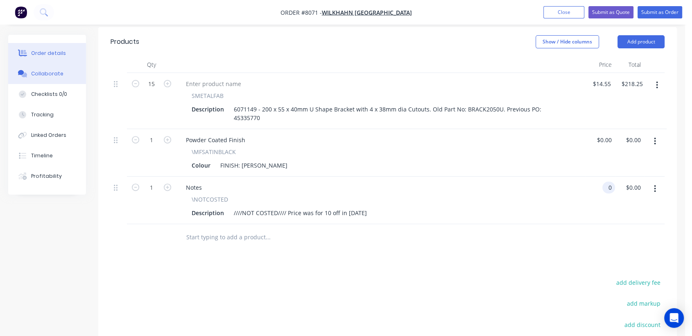
type input "$0.00"
click at [36, 72] on div "Collaborate" at bounding box center [47, 73] width 32 height 7
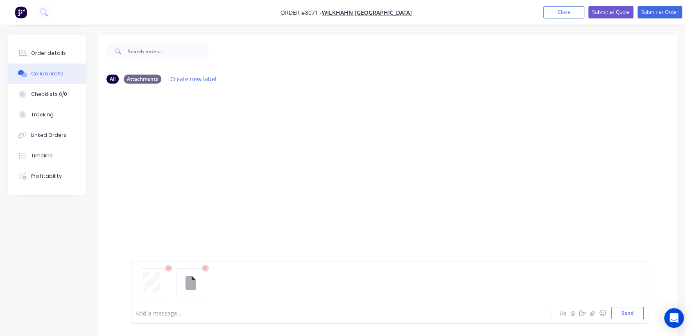
click at [627, 304] on div at bounding box center [389, 286] width 508 height 42
click at [625, 312] on button "Send" at bounding box center [627, 313] width 32 height 12
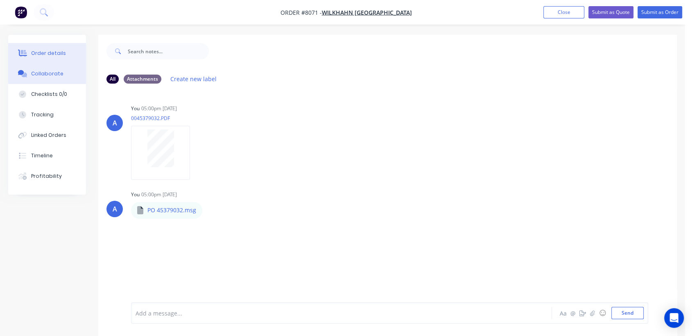
click at [65, 54] on button "Order details" at bounding box center [47, 53] width 78 height 20
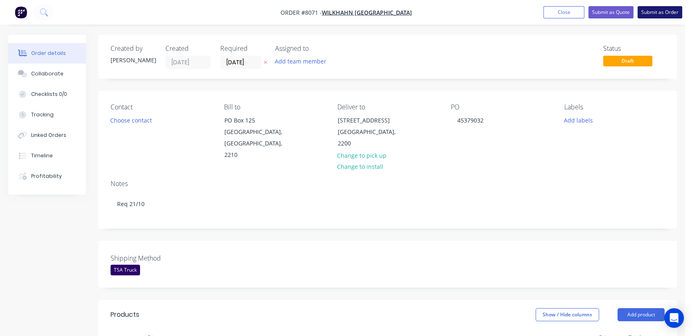
click at [656, 12] on button "Submit as Order" at bounding box center [659, 12] width 45 height 12
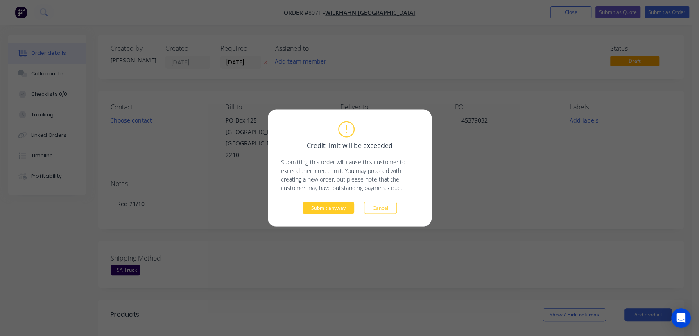
click at [317, 206] on button "Submit anyway" at bounding box center [328, 208] width 52 height 12
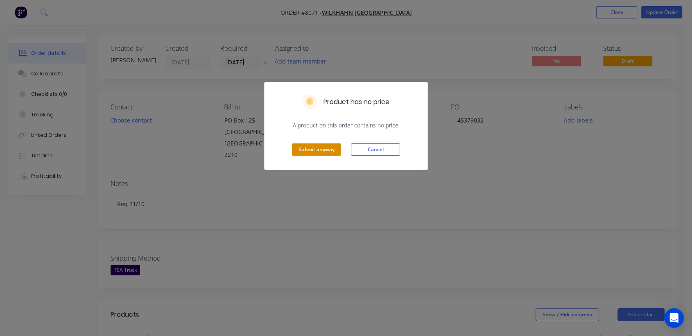
click at [323, 146] on button "Submit anyway" at bounding box center [316, 149] width 49 height 12
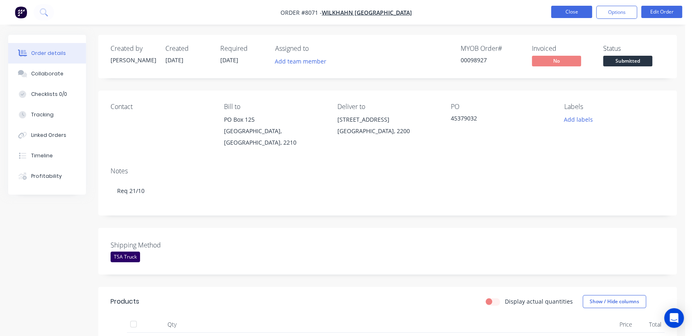
click at [579, 13] on button "Close" at bounding box center [571, 12] width 41 height 12
